Goal: Information Seeking & Learning: Understand process/instructions

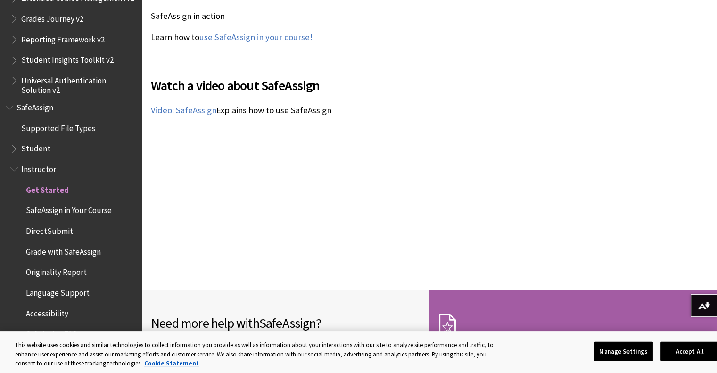
scroll to position [1233, 0]
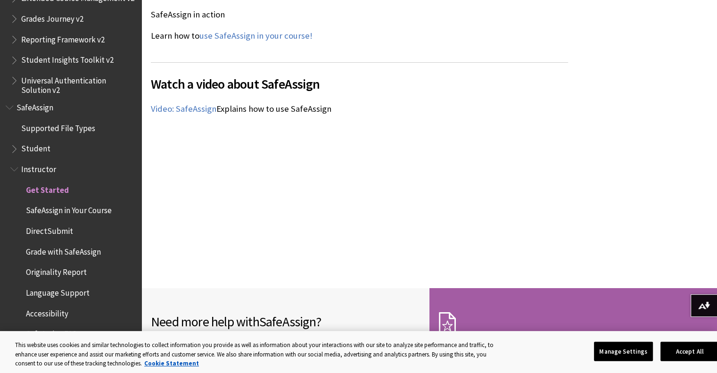
click at [695, 348] on button "Accept All" at bounding box center [690, 351] width 59 height 20
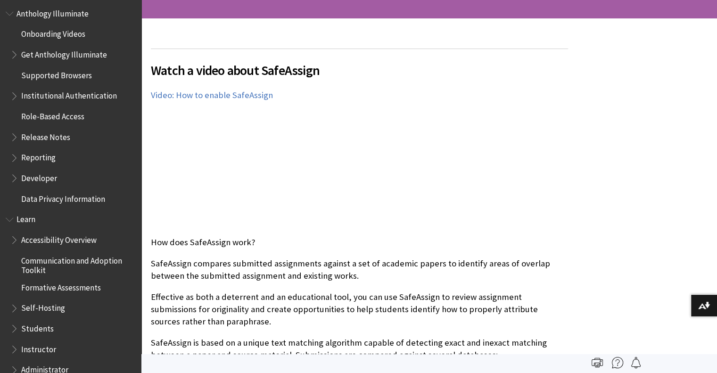
scroll to position [0, 0]
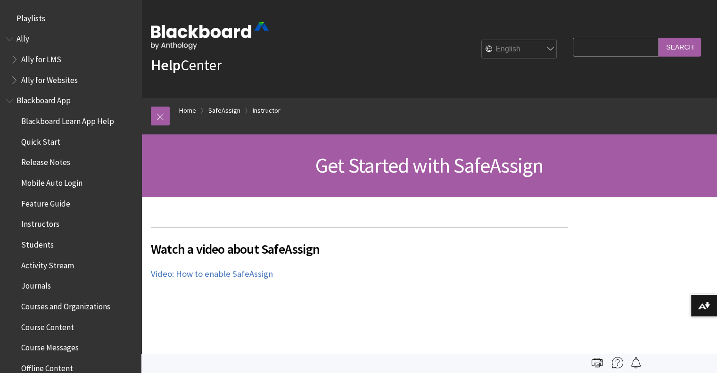
scroll to position [1103, 0]
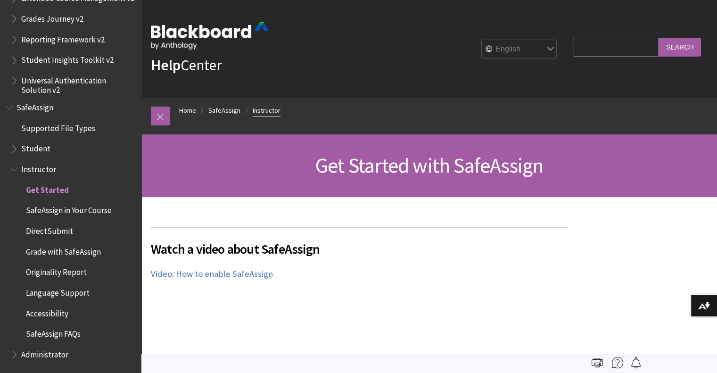
click at [272, 109] on link "Instructor" at bounding box center [267, 111] width 28 height 12
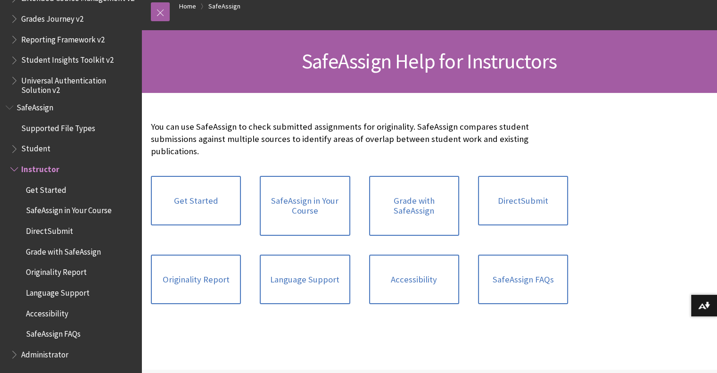
scroll to position [108, 0]
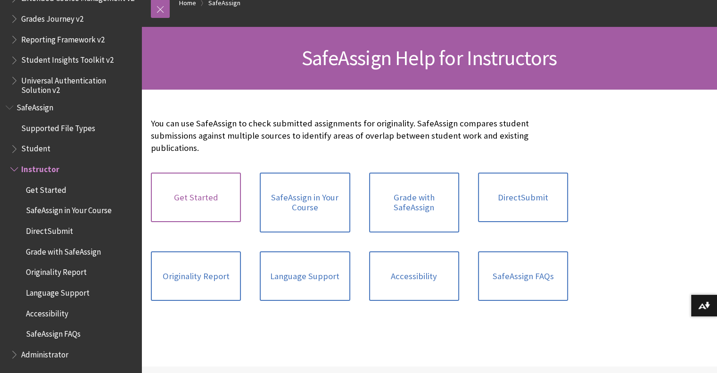
click at [228, 204] on link "Get Started" at bounding box center [196, 198] width 90 height 50
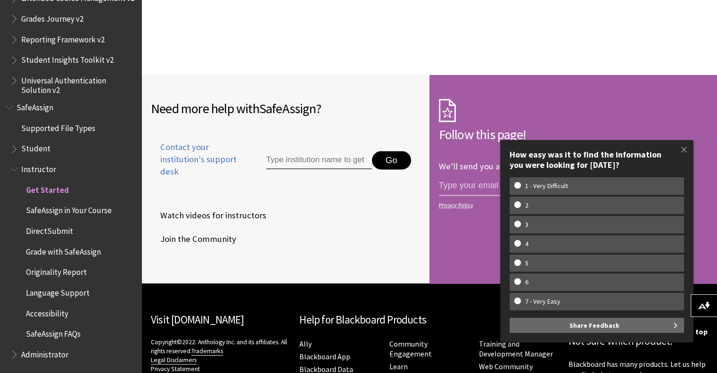
scroll to position [1447, 0]
click at [683, 151] on span at bounding box center [684, 150] width 20 height 20
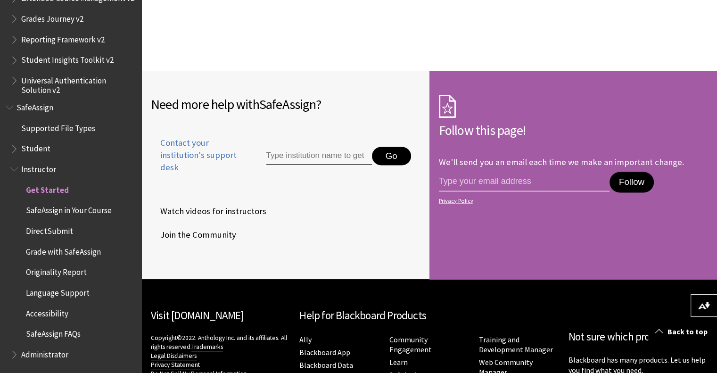
scroll to position [1452, 0]
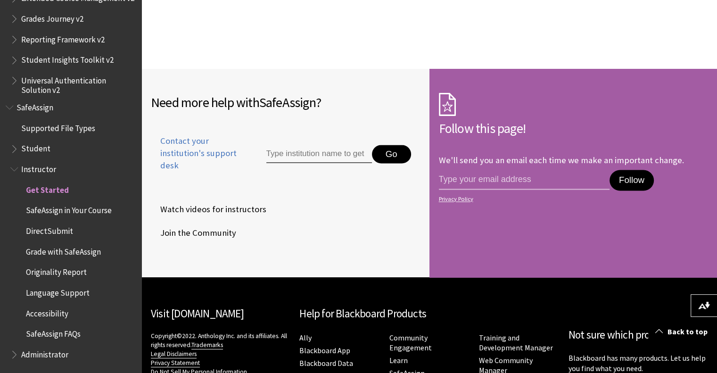
click at [96, 209] on span "SafeAssign in Your Course" at bounding box center [69, 209] width 86 height 13
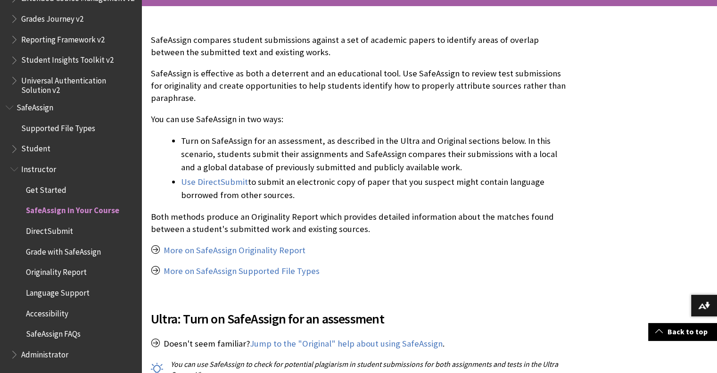
scroll to position [194, 0]
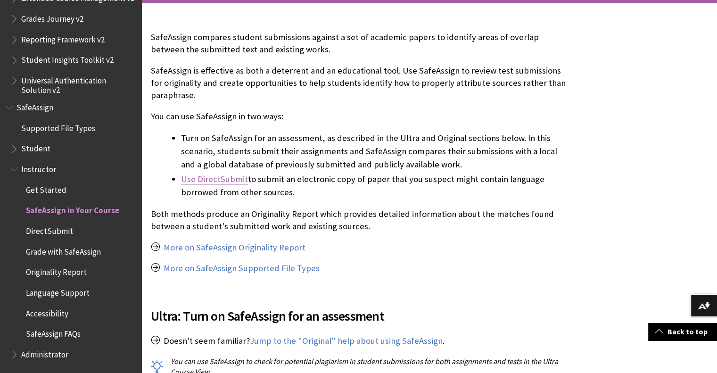
click at [228, 181] on link "Use DirectSubmit" at bounding box center [214, 179] width 67 height 11
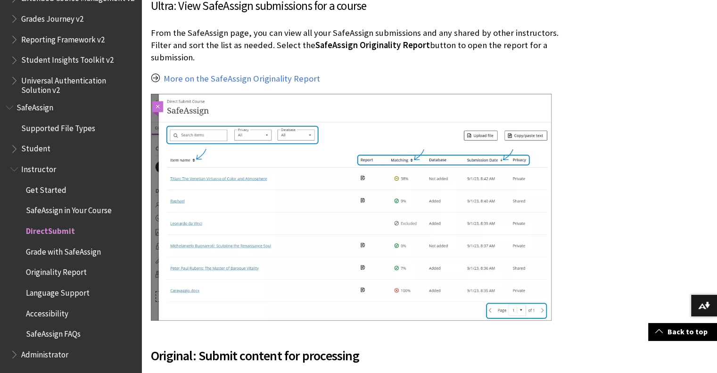
scroll to position [1389, 0]
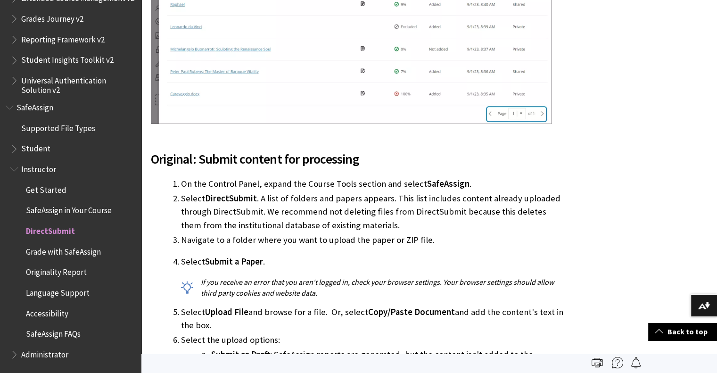
click at [504, 238] on li "Navigate to a folder where you want to upload the paper or ZIP file." at bounding box center [374, 239] width 387 height 13
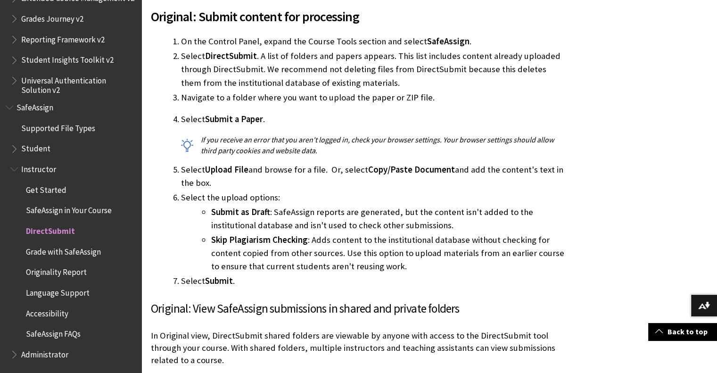
scroll to position [1727, 0]
click at [58, 233] on span "DirectSubmit" at bounding box center [50, 229] width 49 height 13
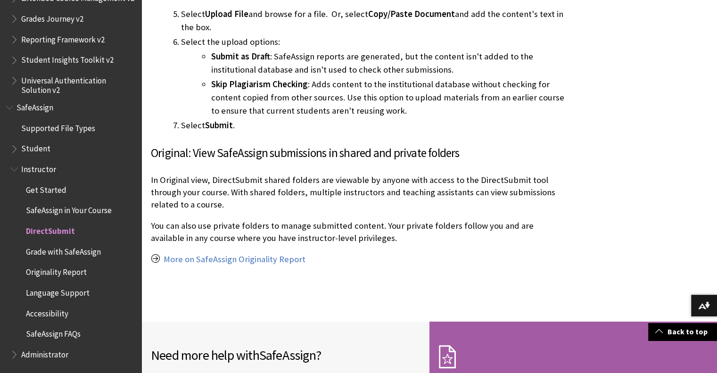
scroll to position [1884, 0]
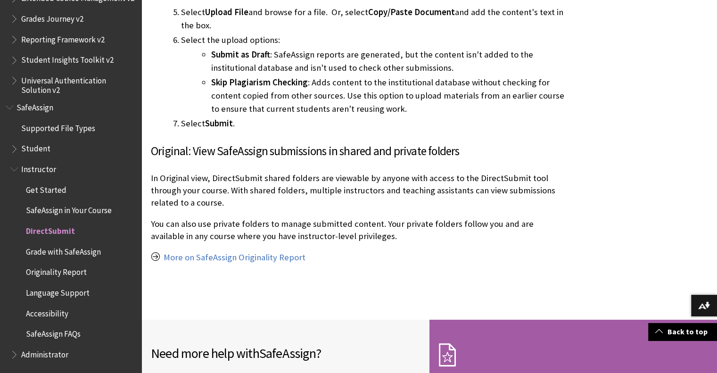
click at [61, 231] on span "DirectSubmit" at bounding box center [50, 229] width 49 height 13
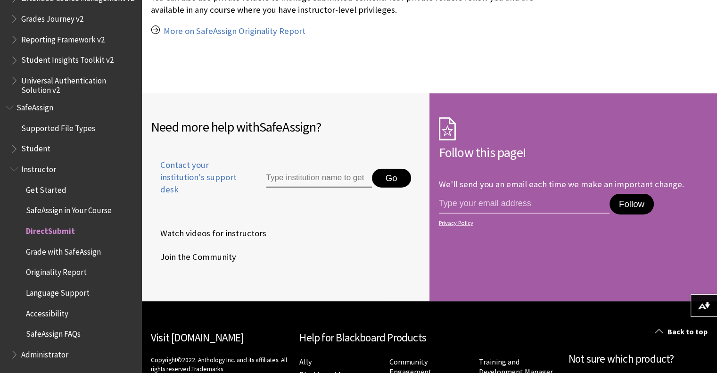
scroll to position [2213, 0]
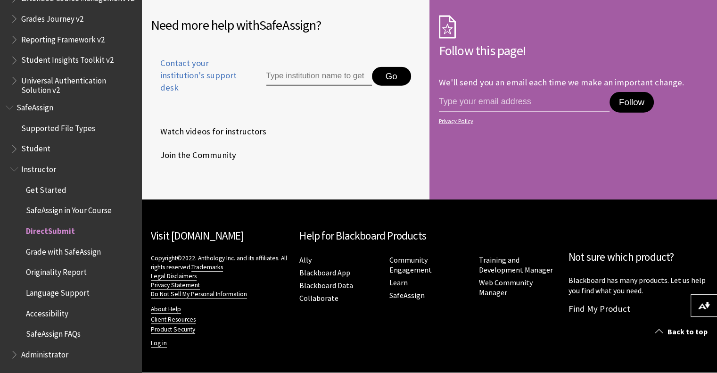
click at [87, 257] on span "Grade with SafeAssign" at bounding box center [63, 250] width 75 height 13
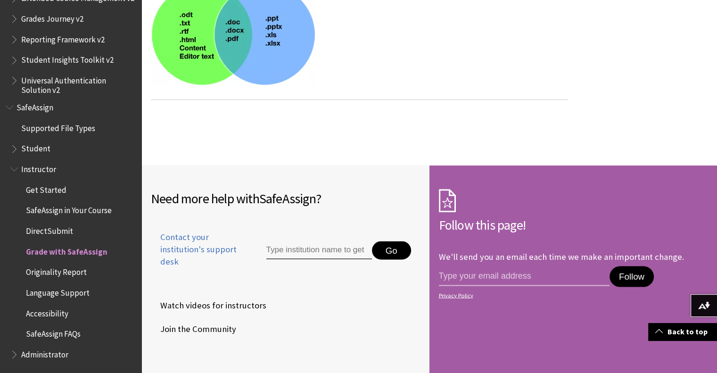
scroll to position [1821, 0]
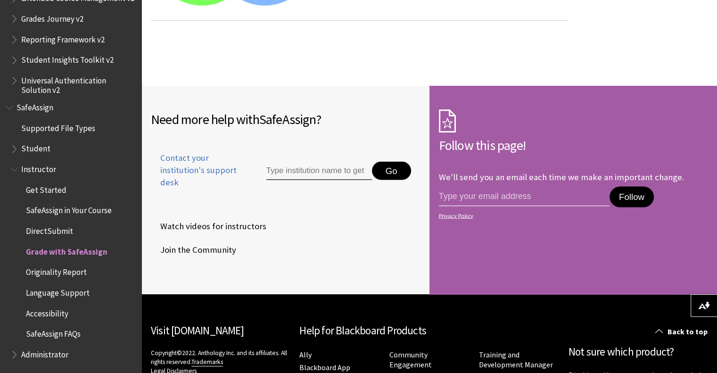
click at [67, 235] on span "DirectSubmit" at bounding box center [49, 229] width 47 height 13
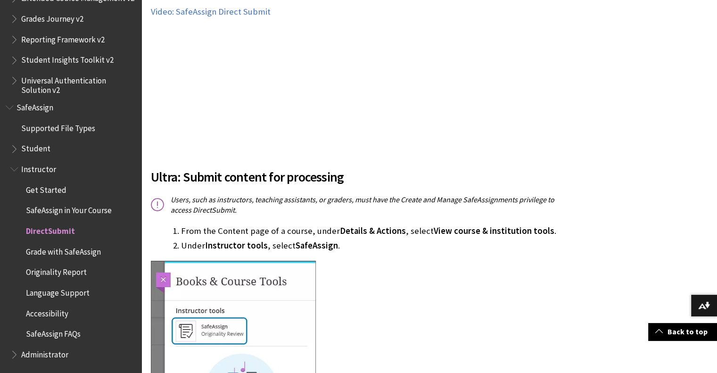
scroll to position [351, 0]
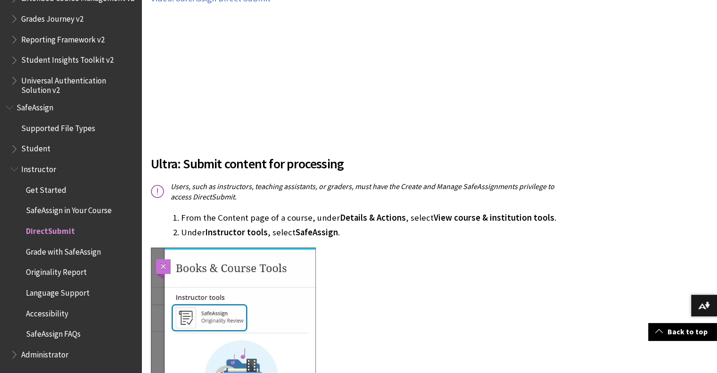
click at [374, 223] on span "Details & Actions" at bounding box center [373, 217] width 66 height 11
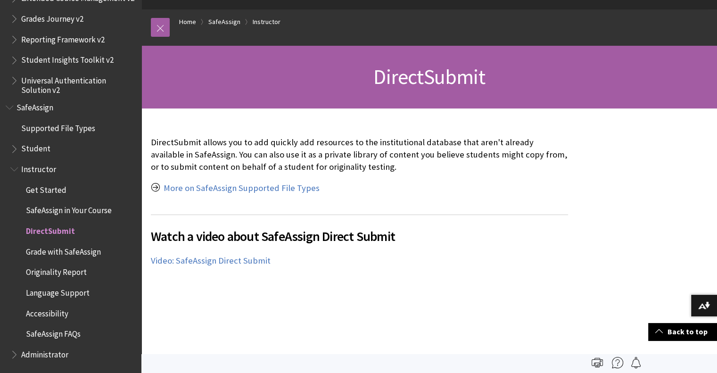
scroll to position [75, 0]
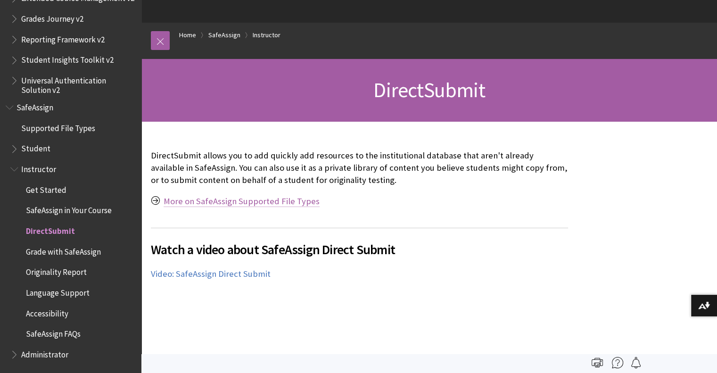
click at [167, 203] on link "More on SafeAssign Supported File Types" at bounding box center [242, 201] width 156 height 11
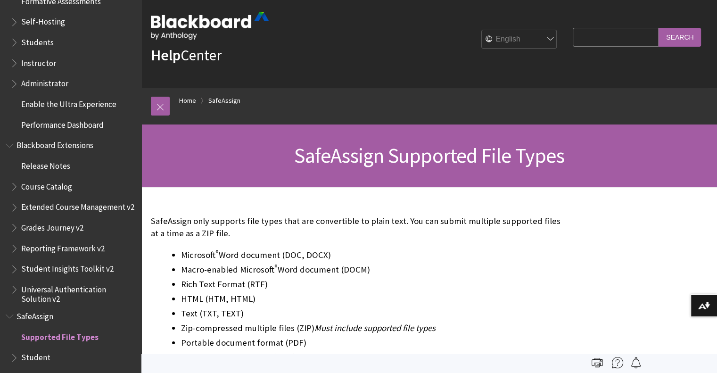
scroll to position [938, 0]
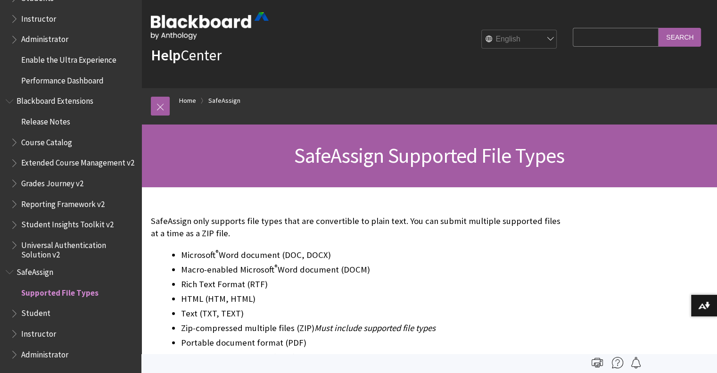
click at [26, 309] on span "Student" at bounding box center [35, 312] width 29 height 13
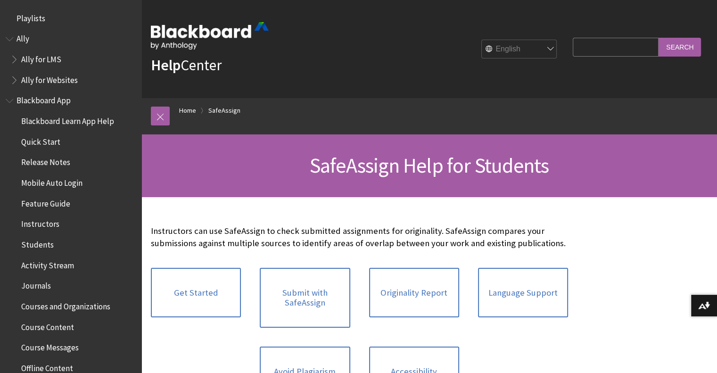
scroll to position [1062, 0]
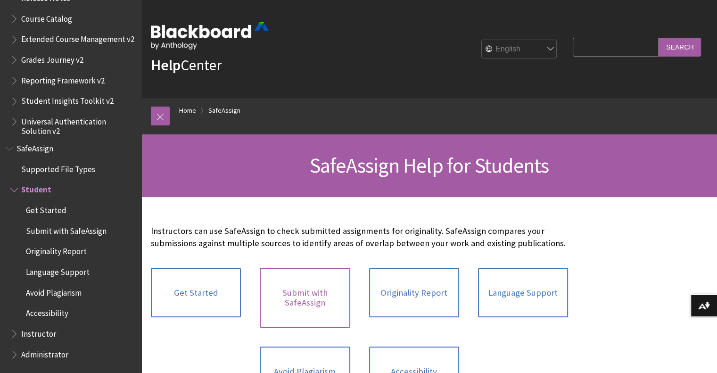
click at [282, 295] on link "Submit with SafeAssign" at bounding box center [305, 298] width 90 height 60
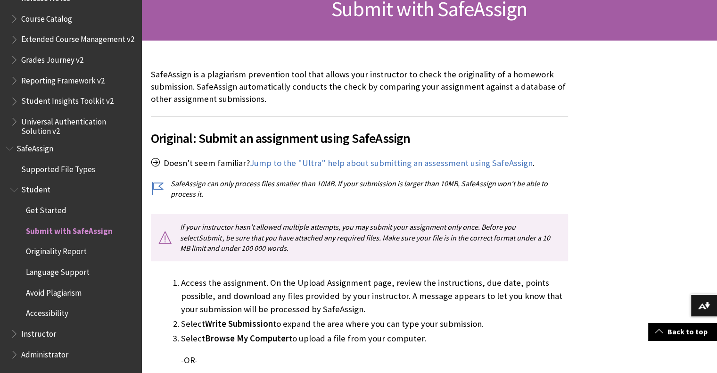
scroll to position [158, 0]
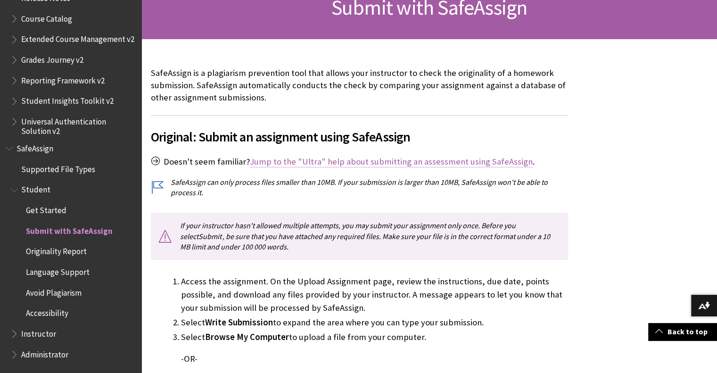
click at [475, 165] on link "Jump to the "Ultra" help about submitting an assessment using SafeAssign" at bounding box center [391, 161] width 283 height 11
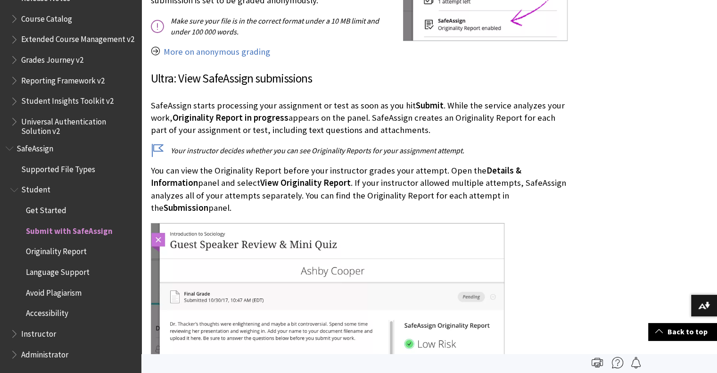
scroll to position [1288, 0]
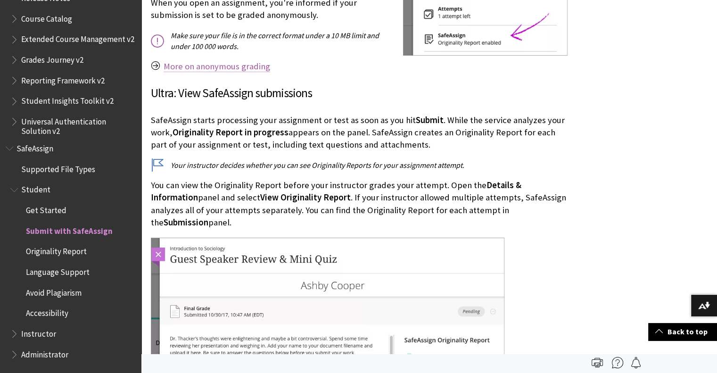
click at [257, 69] on link "More on anonymous grading" at bounding box center [217, 66] width 107 height 11
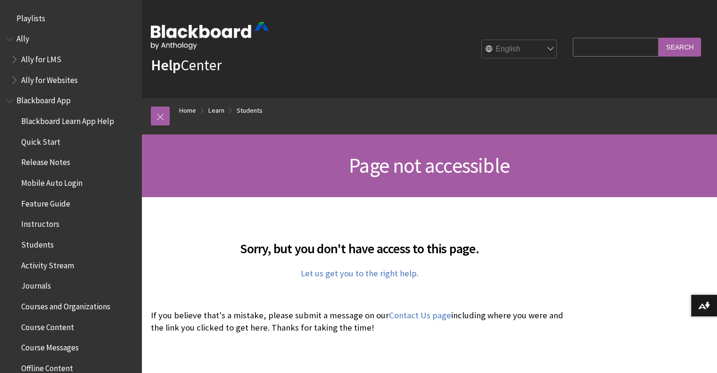
click at [50, 247] on span "Students" at bounding box center [37, 243] width 33 height 13
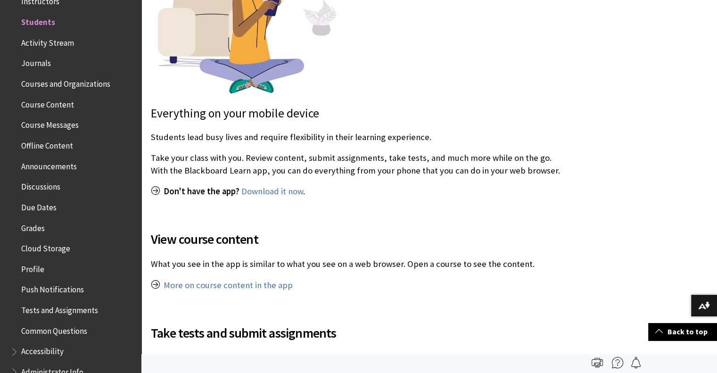
scroll to position [296, 0]
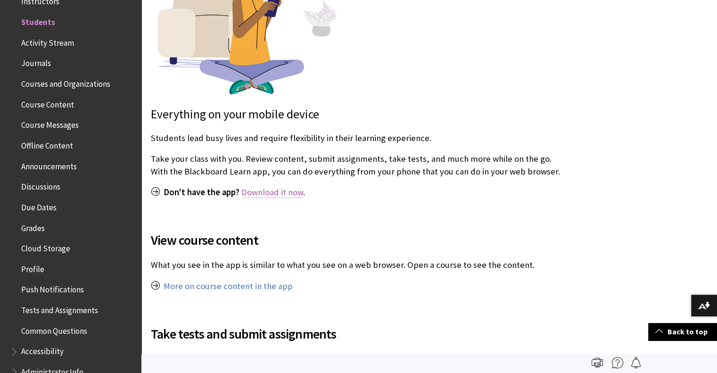
click at [281, 196] on link "Download it now" at bounding box center [272, 192] width 62 height 11
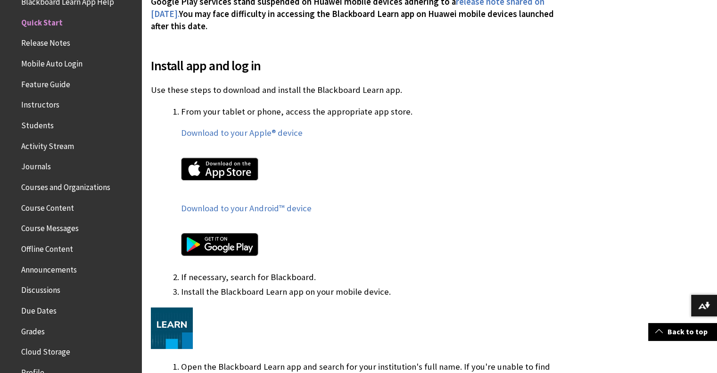
scroll to position [471, 0]
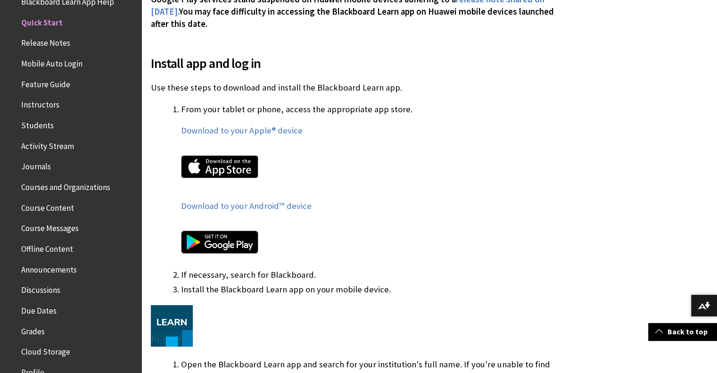
click at [243, 248] on img at bounding box center [219, 242] width 77 height 23
click at [243, 213] on div "Download to your Apple® device Download to your Android™ device" at bounding box center [374, 195] width 387 height 142
click at [243, 208] on link "Download to your Android™ device" at bounding box center [246, 205] width 131 height 11
click at [52, 22] on span "Quick Start" at bounding box center [41, 21] width 41 height 13
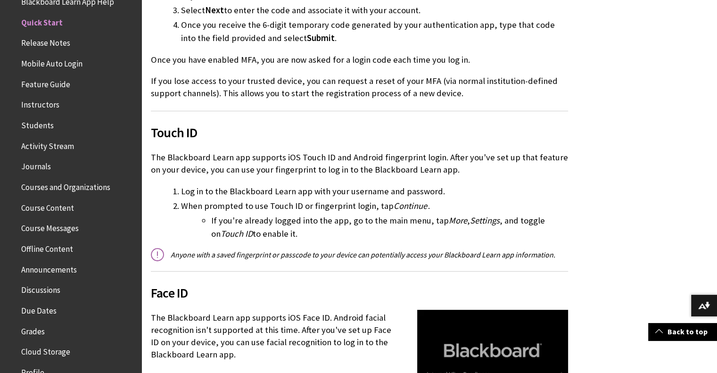
scroll to position [0, 0]
